Goal: Transaction & Acquisition: Purchase product/service

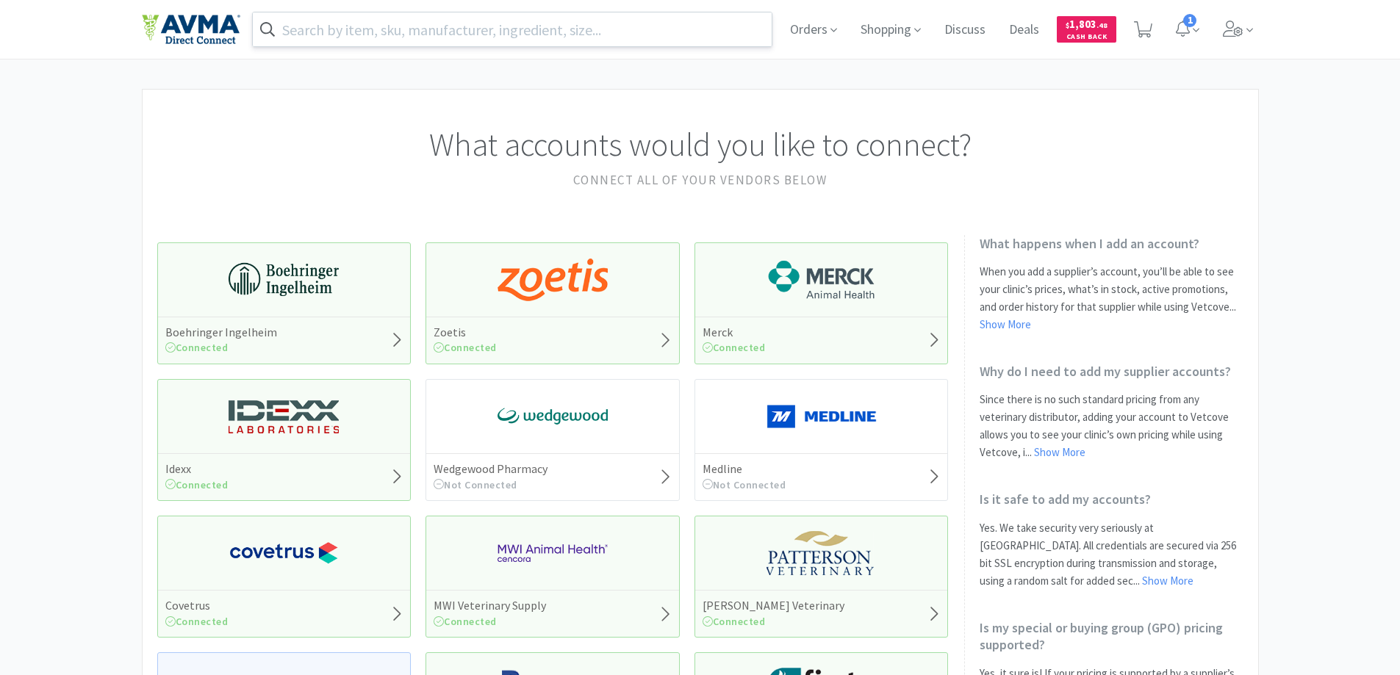
click at [441, 25] on input "text" at bounding box center [512, 29] width 519 height 34
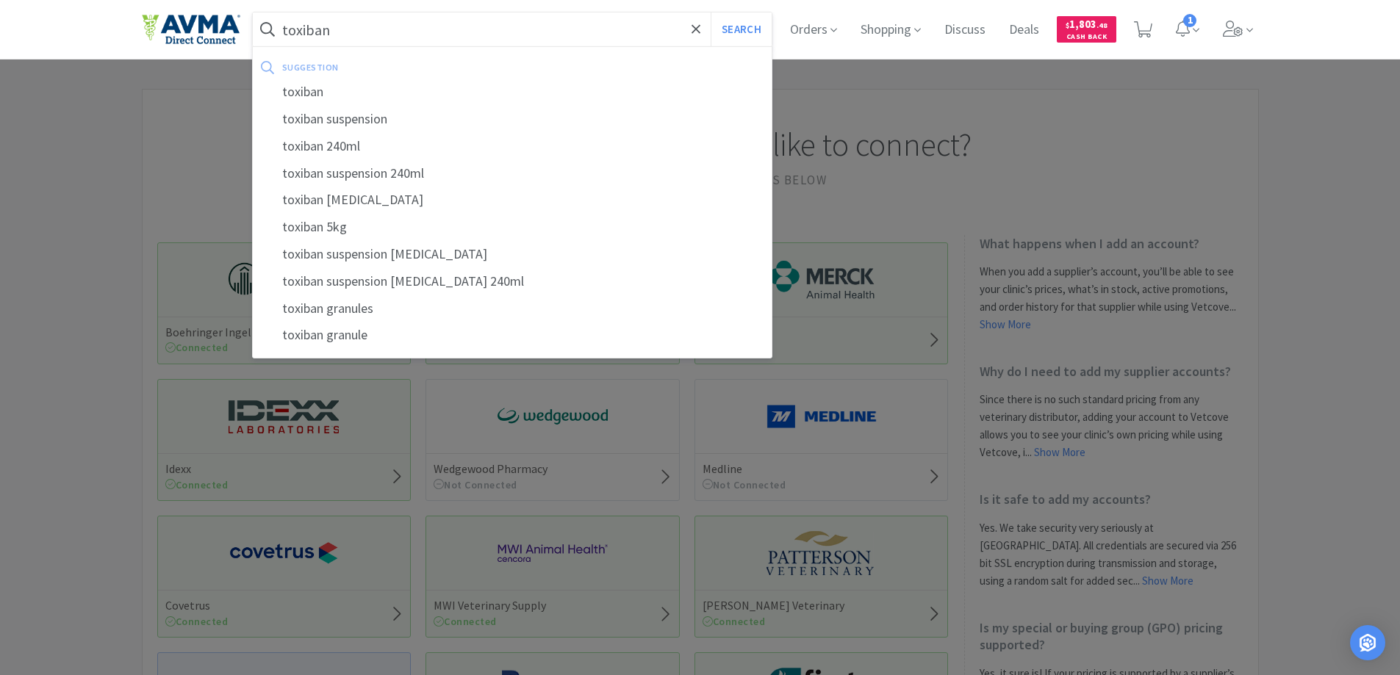
type input "toxiban"
click at [711, 12] on button "Search" at bounding box center [741, 29] width 61 height 34
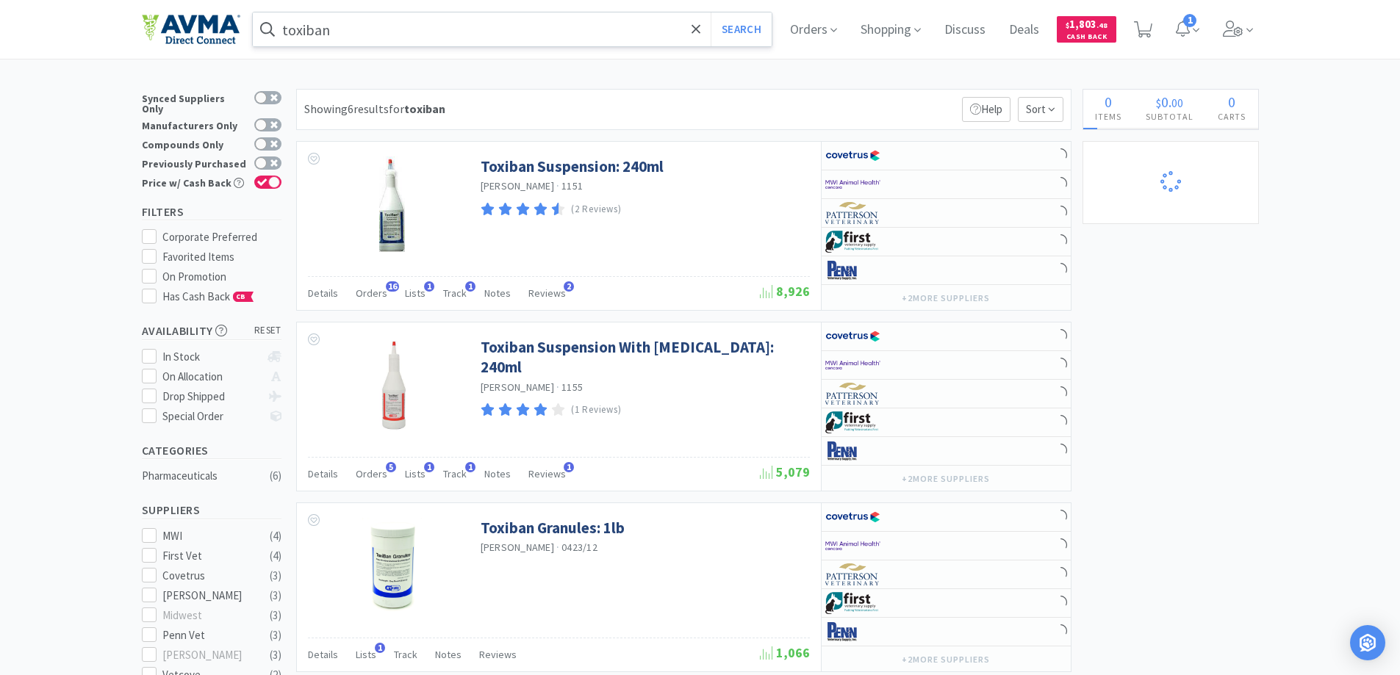
select select "1"
select select "4"
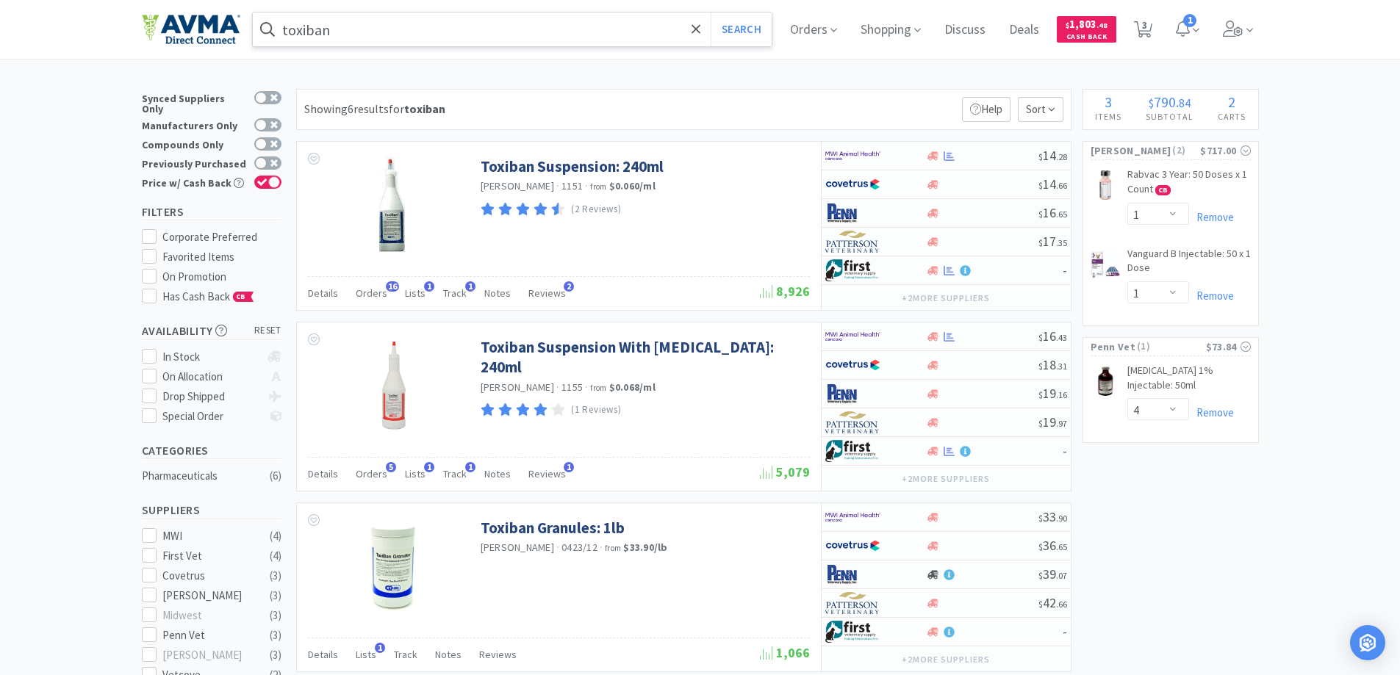
click at [439, 22] on input "toxiban" at bounding box center [512, 29] width 519 height 34
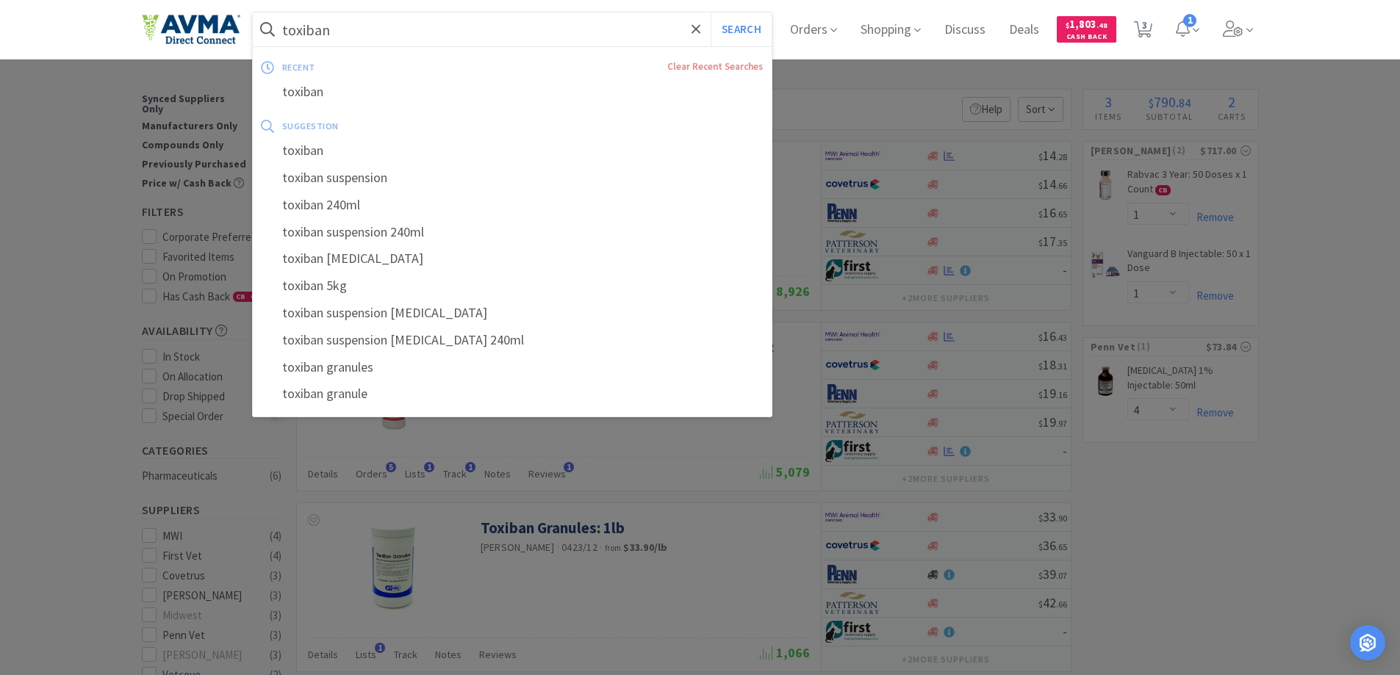
paste input "028557"
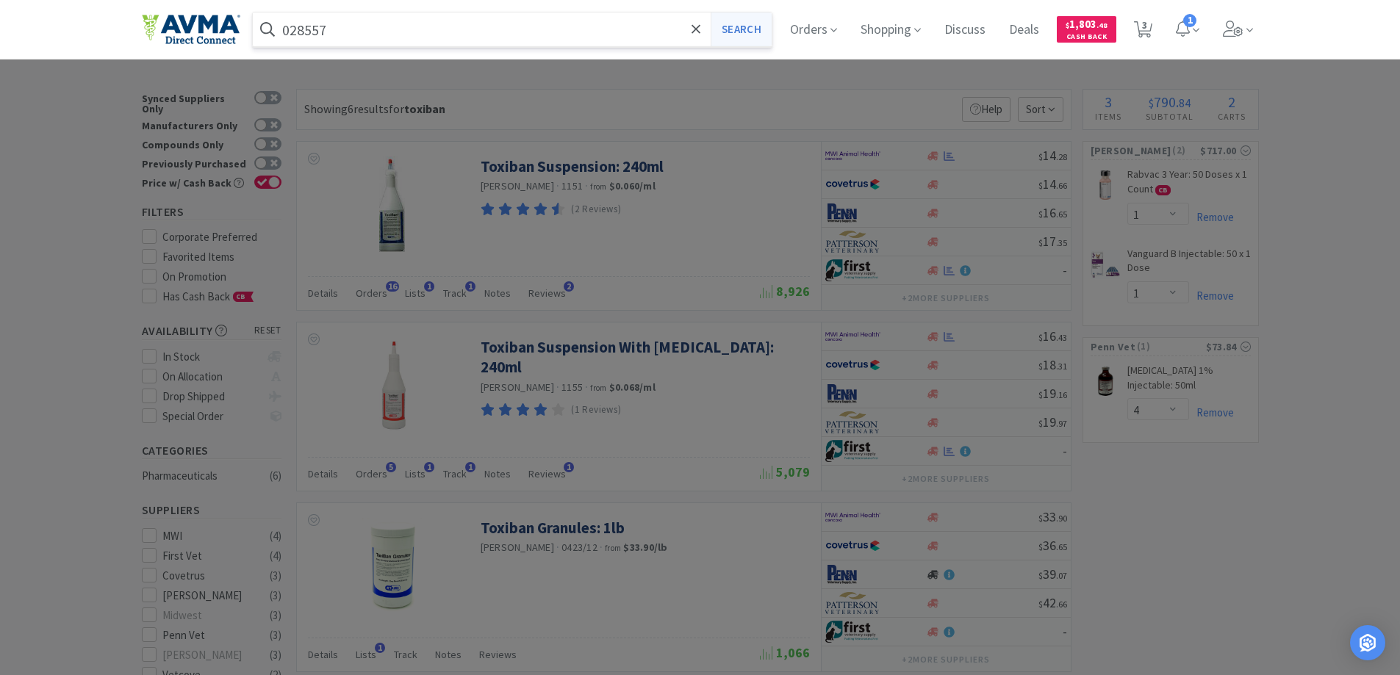
type input "028557"
click at [731, 37] on button "Search" at bounding box center [741, 29] width 61 height 34
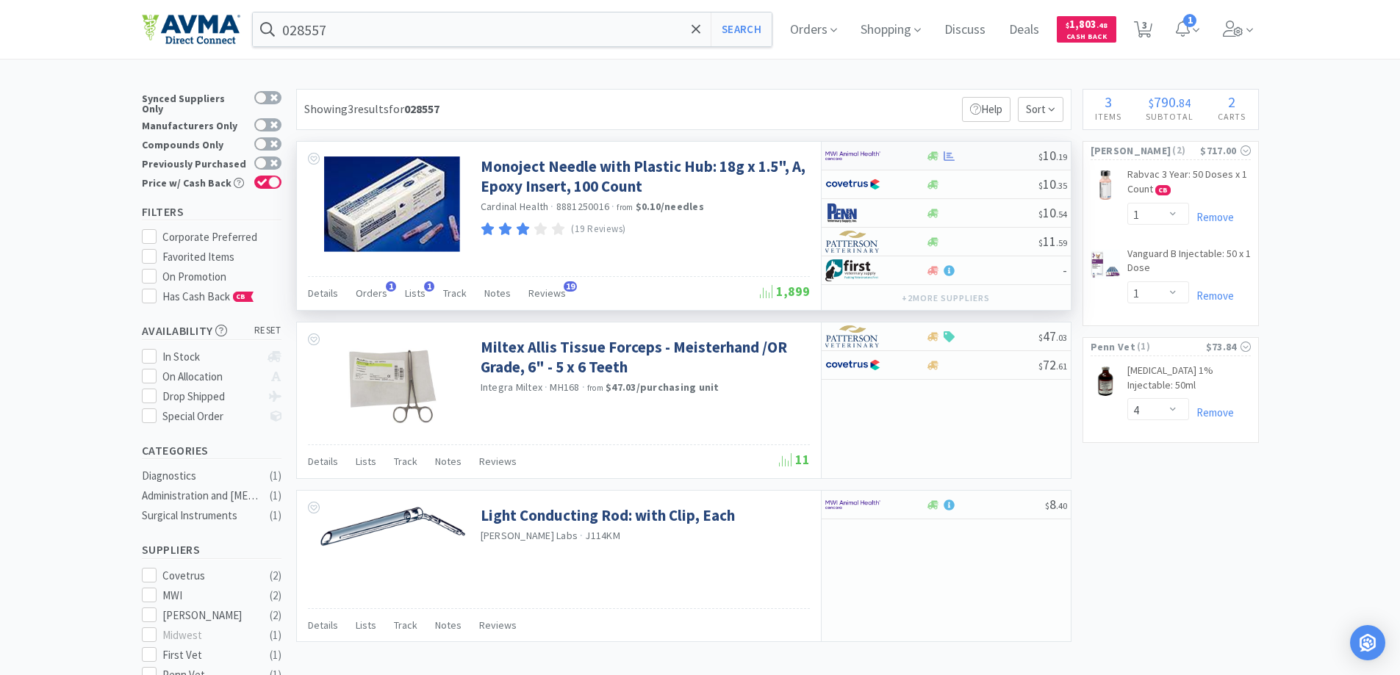
click at [845, 158] on img at bounding box center [852, 156] width 55 height 22
select select "1"
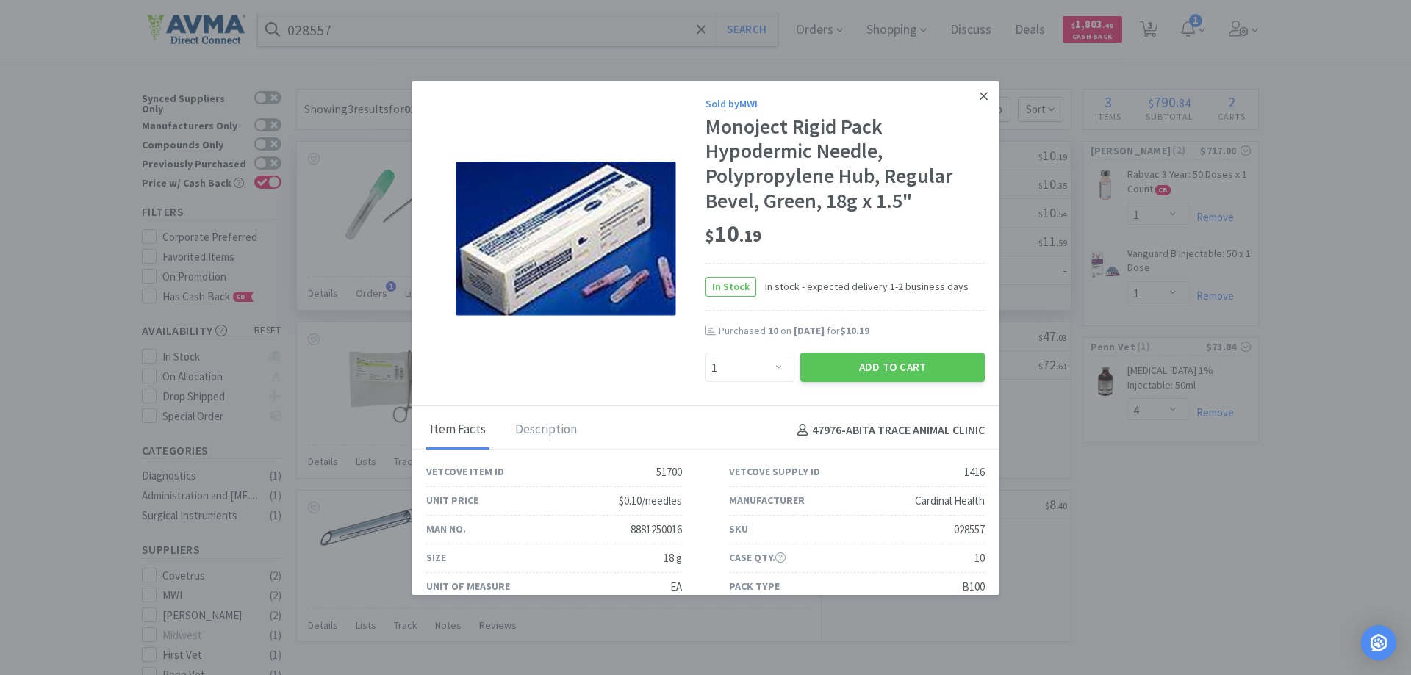
click at [979, 94] on icon at bounding box center [983, 96] width 8 height 8
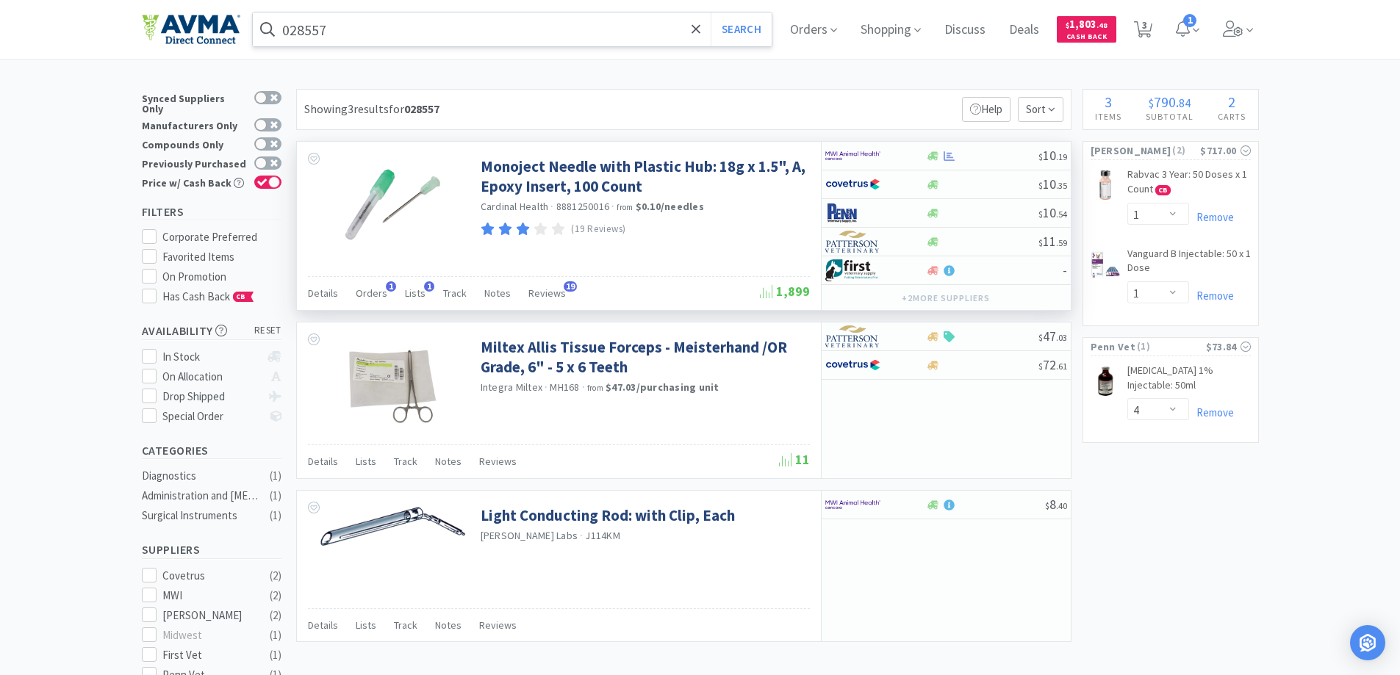
click at [411, 34] on input "028557" at bounding box center [512, 29] width 519 height 34
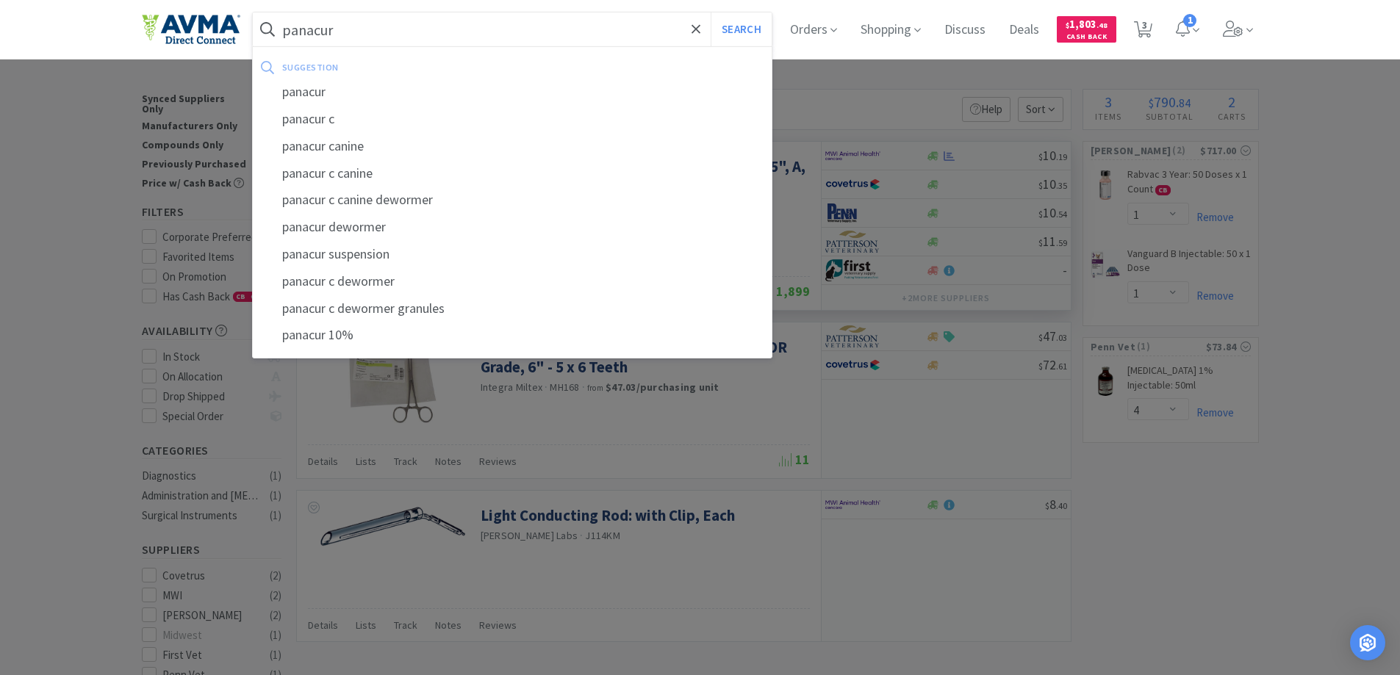
type input "panacur"
click at [711, 12] on button "Search" at bounding box center [741, 29] width 61 height 34
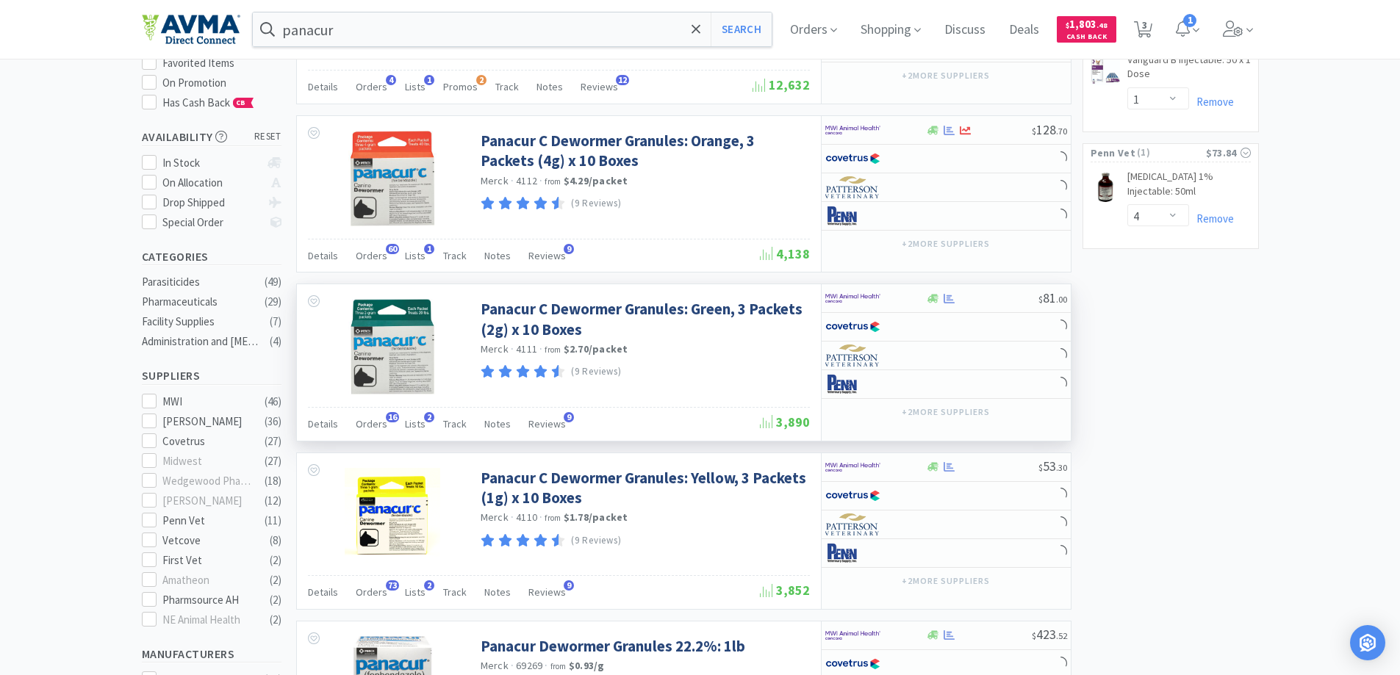
scroll to position [220, 0]
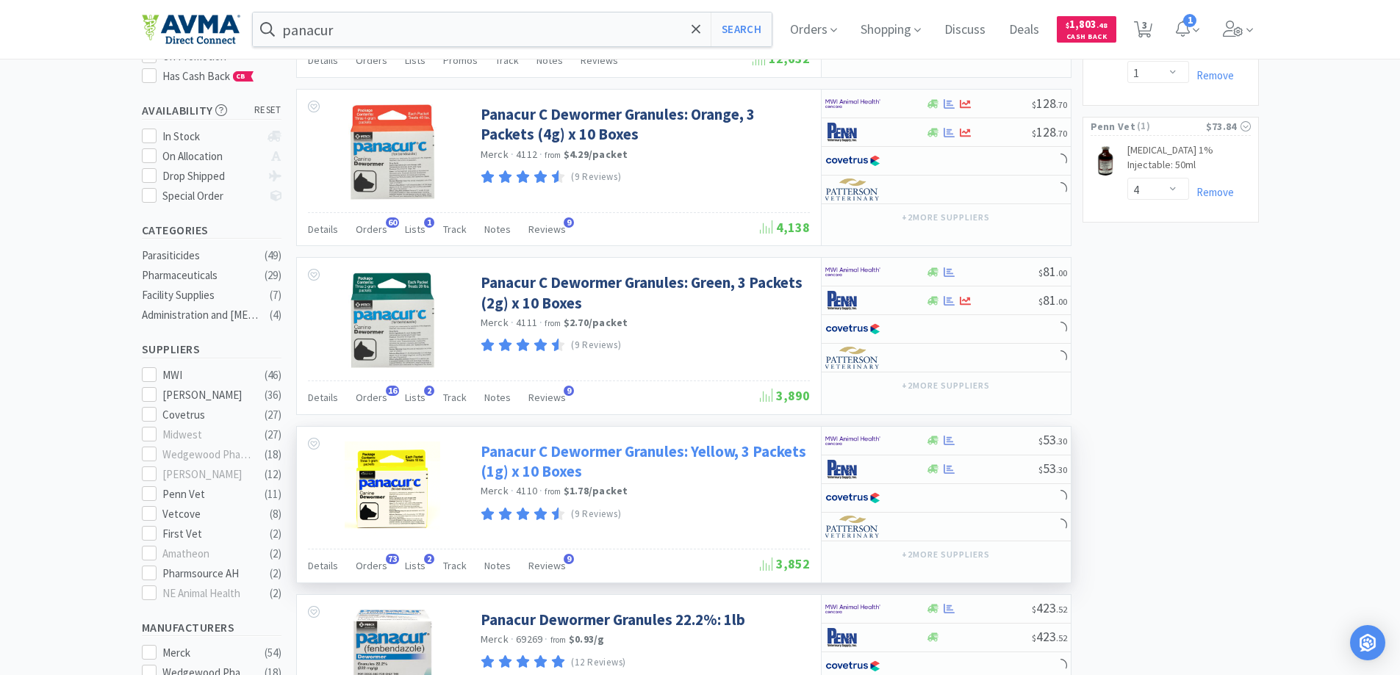
click at [555, 456] on link "Panacur C Dewormer Granules: Yellow, 3 Packets (1g) x 10 Boxes" at bounding box center [644, 462] width 326 height 40
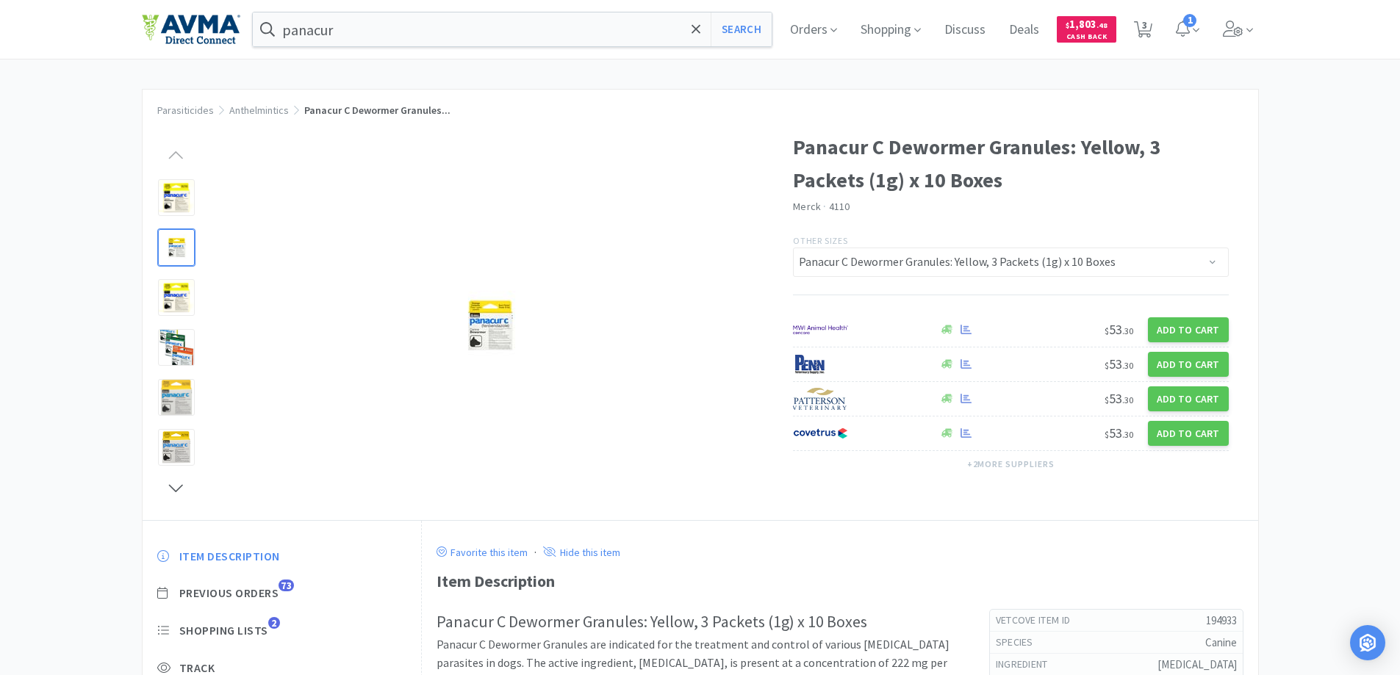
click at [182, 243] on div at bounding box center [176, 247] width 37 height 37
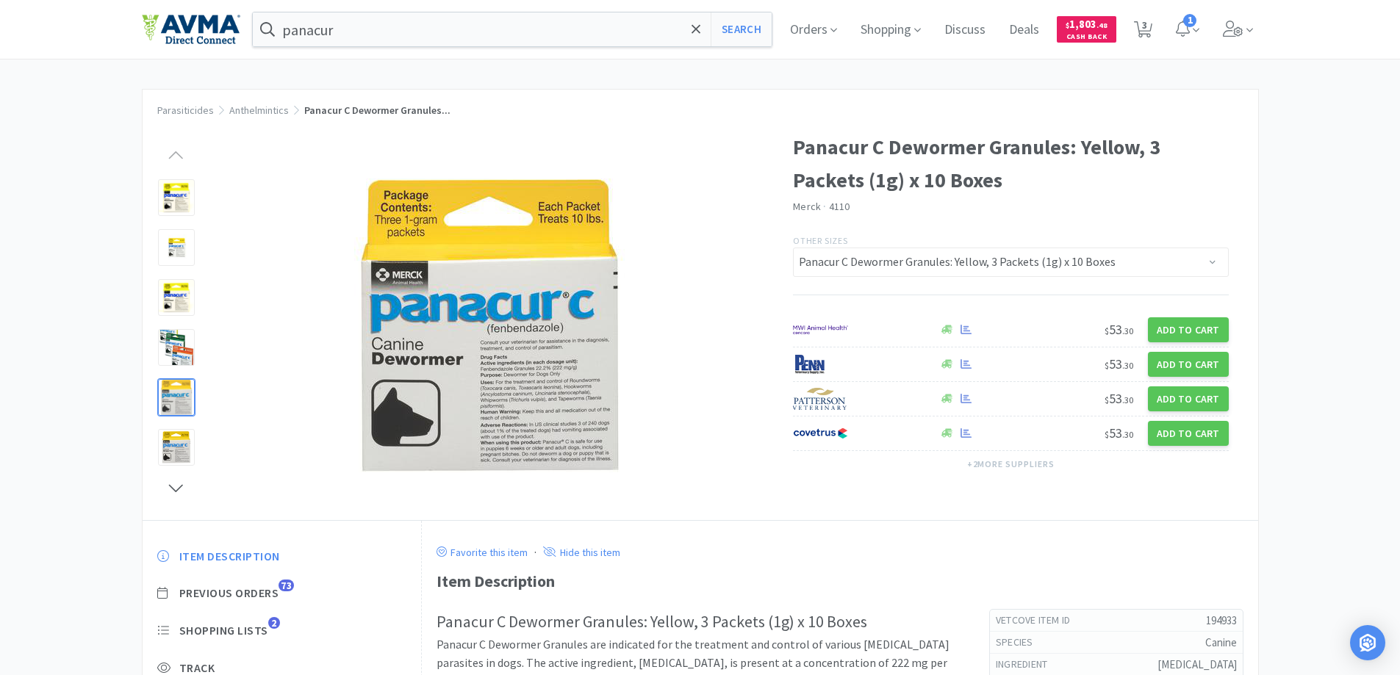
click at [185, 399] on div at bounding box center [176, 397] width 37 height 37
click at [474, 350] on img at bounding box center [489, 326] width 294 height 294
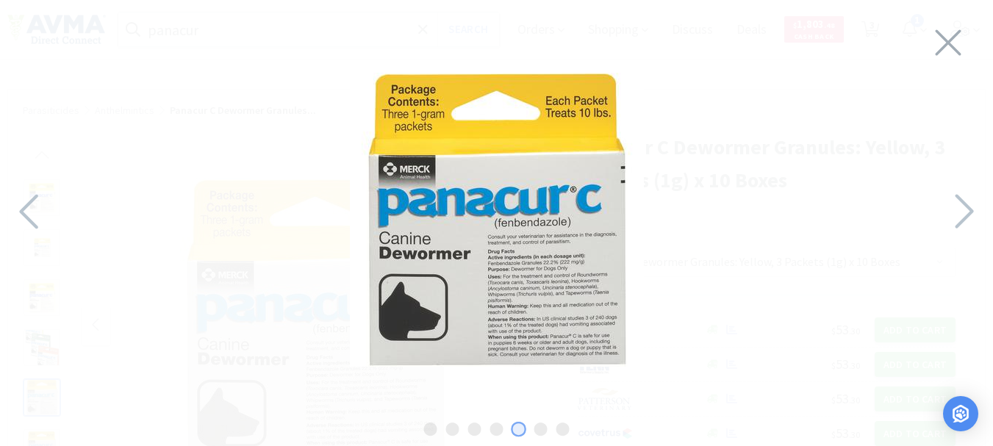
click at [521, 240] on img at bounding box center [497, 220] width 294 height 294
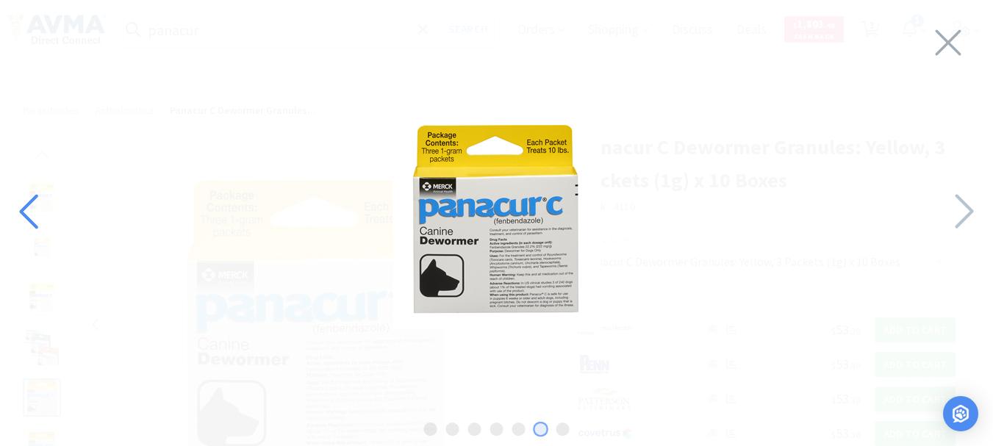
click at [30, 208] on icon at bounding box center [31, 212] width 32 height 50
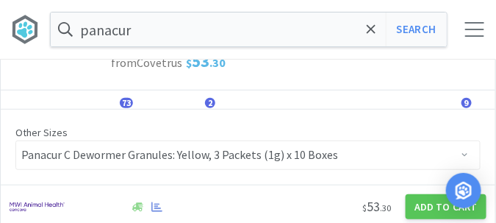
scroll to position [40, 0]
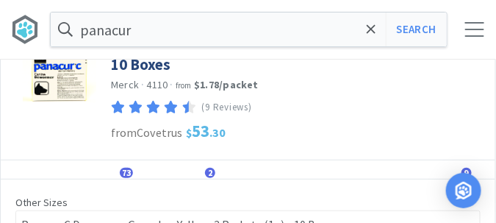
select select "1"
select select "4"
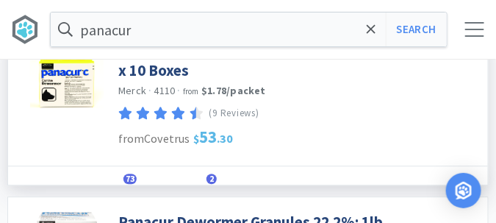
scroll to position [625, 0]
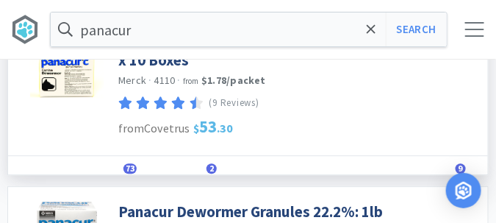
click at [76, 81] on img at bounding box center [66, 66] width 73 height 73
click at [70, 77] on img at bounding box center [66, 66] width 73 height 73
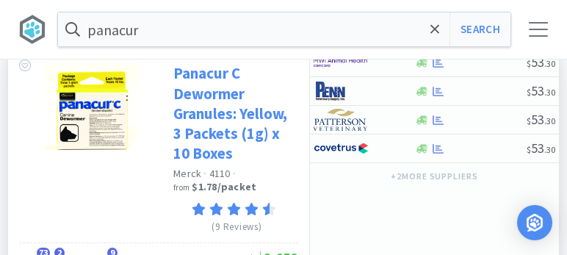
scroll to position [792, 0]
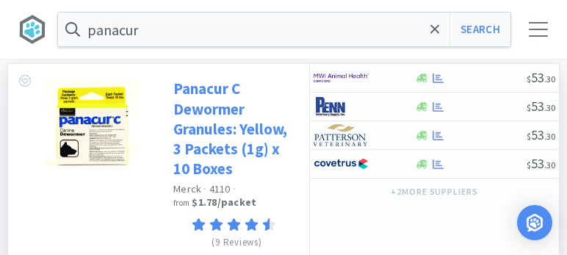
click at [233, 132] on link "Panacur C Dewormer Granules: Yellow, 3 Packets (1g) x 10 Boxes" at bounding box center [233, 129] width 121 height 100
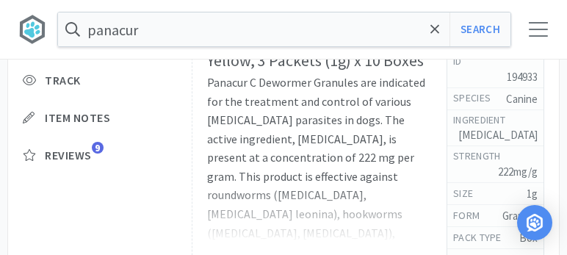
scroll to position [713, 0]
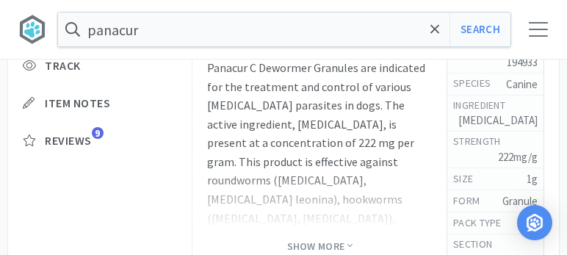
click at [179, 99] on div "Item Description Previous Orders 73 Shopping Lists 2 Track Item Notes Reviews 9" at bounding box center [100, 59] width 184 height 254
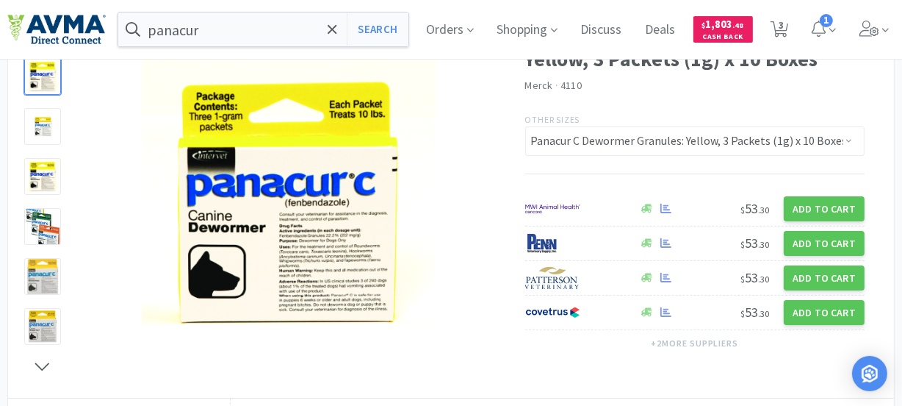
scroll to position [0, 0]
